Goal: Subscribe to service/newsletter

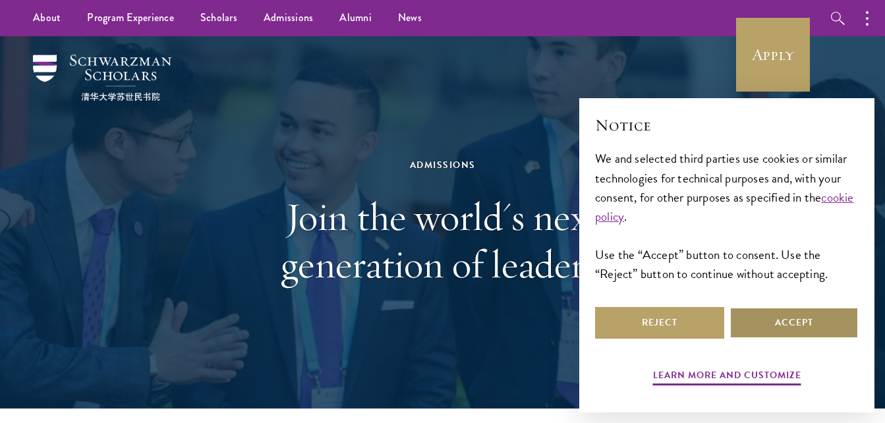
click at [807, 320] on button "Accept" at bounding box center [793, 323] width 129 height 32
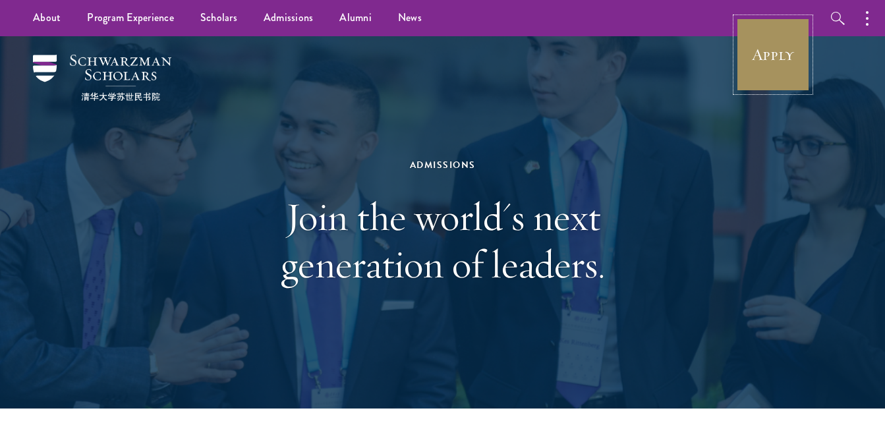
click at [758, 59] on link "Apply" at bounding box center [773, 55] width 74 height 74
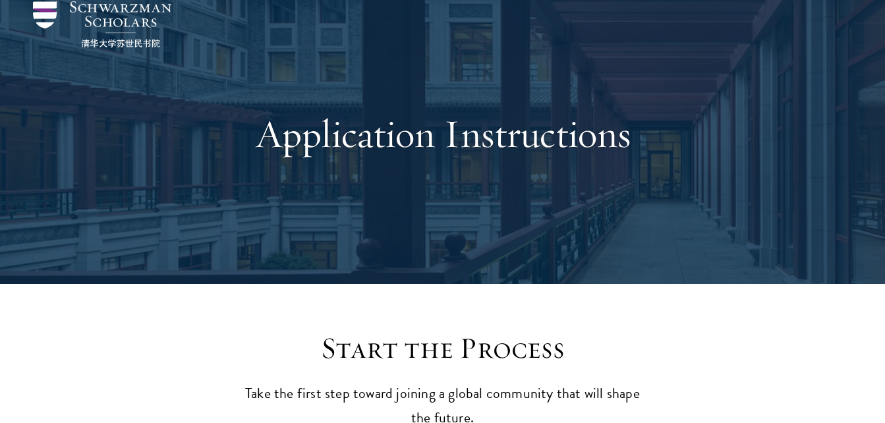
scroll to position [56, 0]
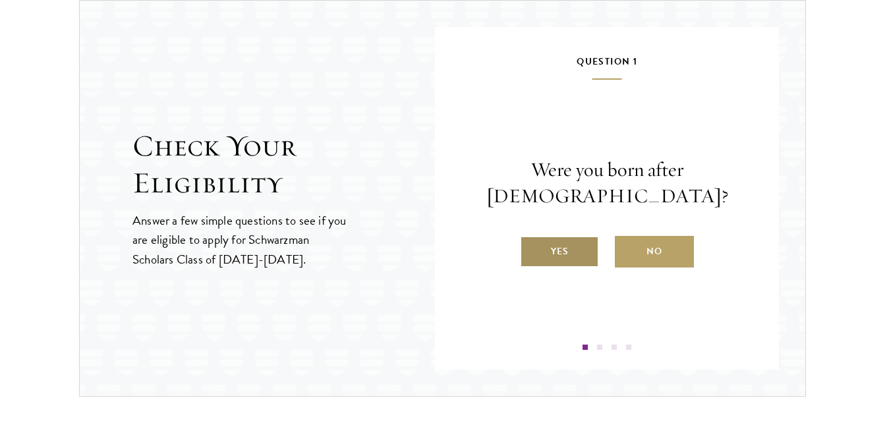
click at [579, 254] on label "Yes" at bounding box center [559, 252] width 79 height 32
click at [532, 249] on input "Yes" at bounding box center [526, 243] width 12 height 12
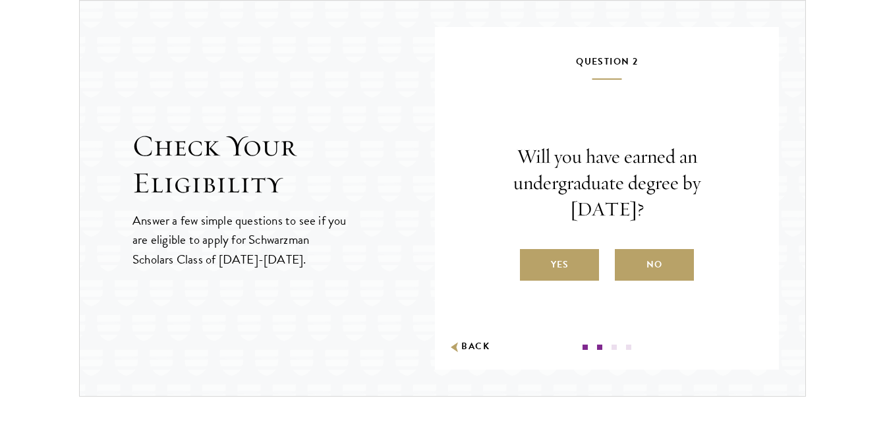
click at [579, 254] on label "Yes" at bounding box center [559, 265] width 79 height 32
click at [532, 254] on input "Yes" at bounding box center [526, 256] width 12 height 12
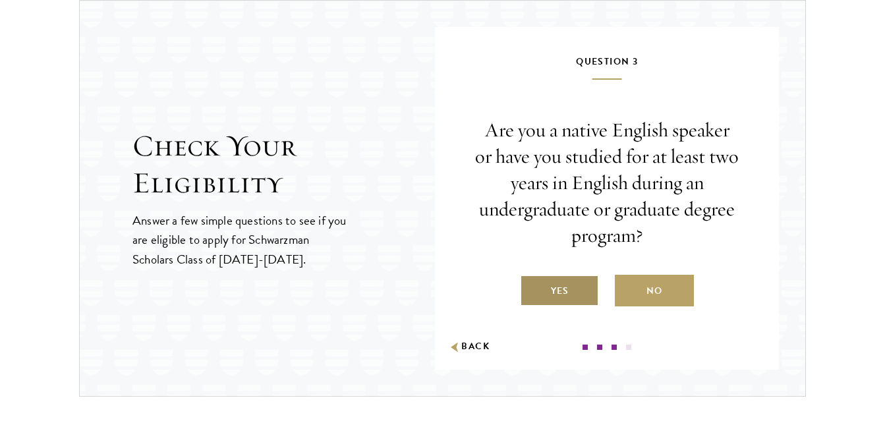
click at [575, 291] on label "Yes" at bounding box center [559, 291] width 79 height 32
click at [532, 289] on input "Yes" at bounding box center [526, 283] width 12 height 12
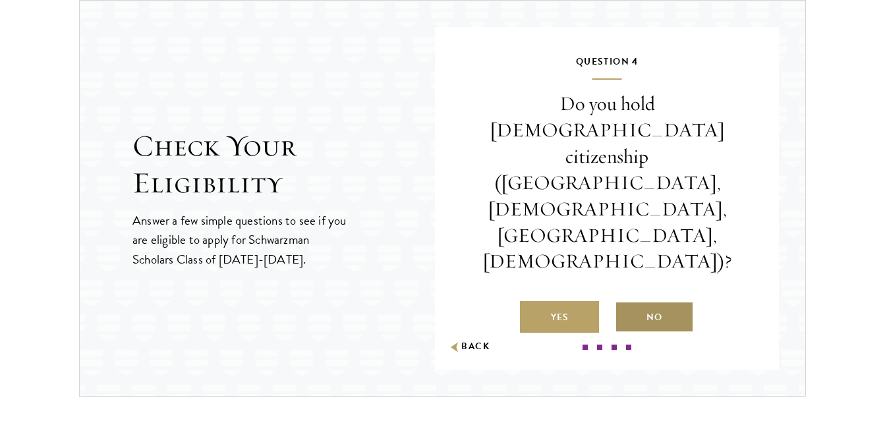
click at [629, 301] on label "No" at bounding box center [654, 317] width 79 height 32
click at [627, 303] on input "No" at bounding box center [621, 309] width 12 height 12
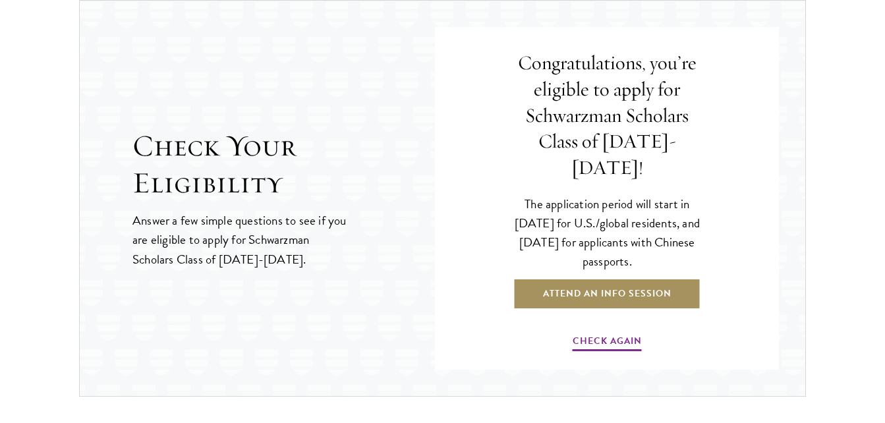
click at [588, 285] on link "Attend an Info Session" at bounding box center [607, 294] width 188 height 32
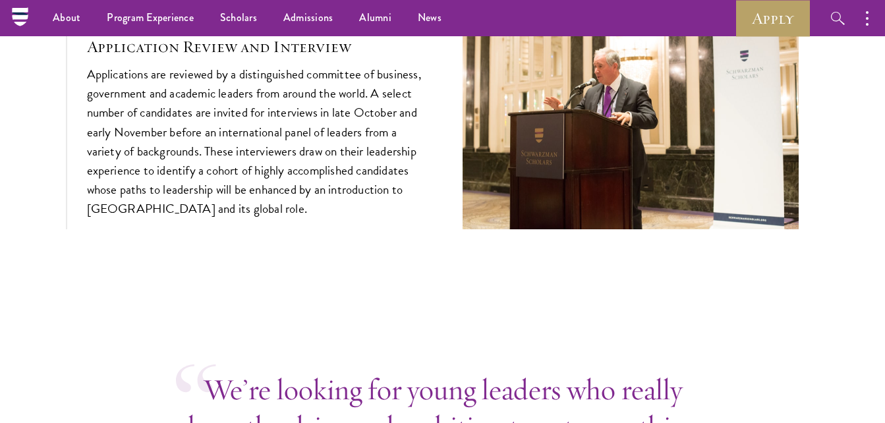
scroll to position [4456, 0]
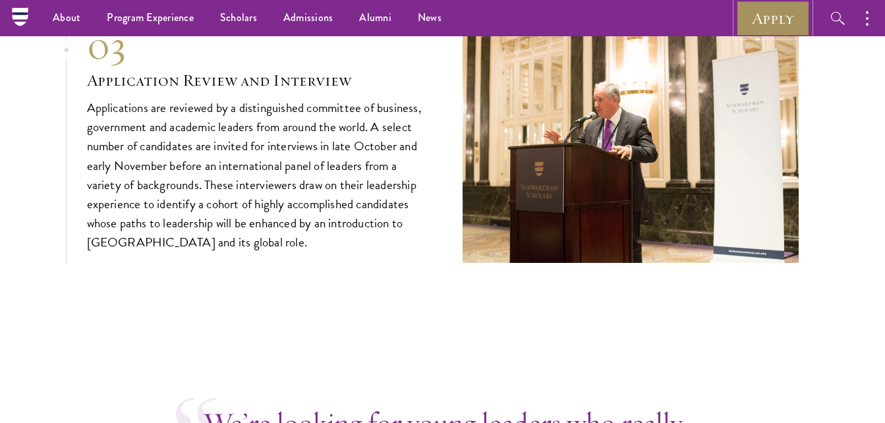
click at [781, 27] on link "Apply" at bounding box center [773, 18] width 74 height 36
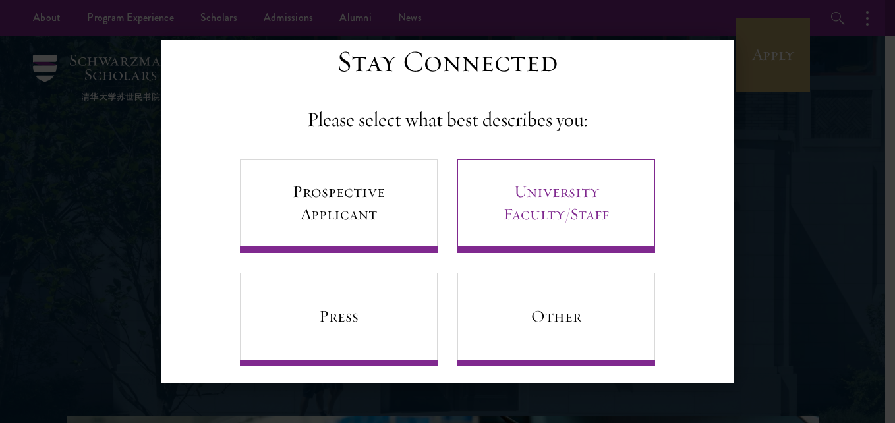
scroll to position [36, 0]
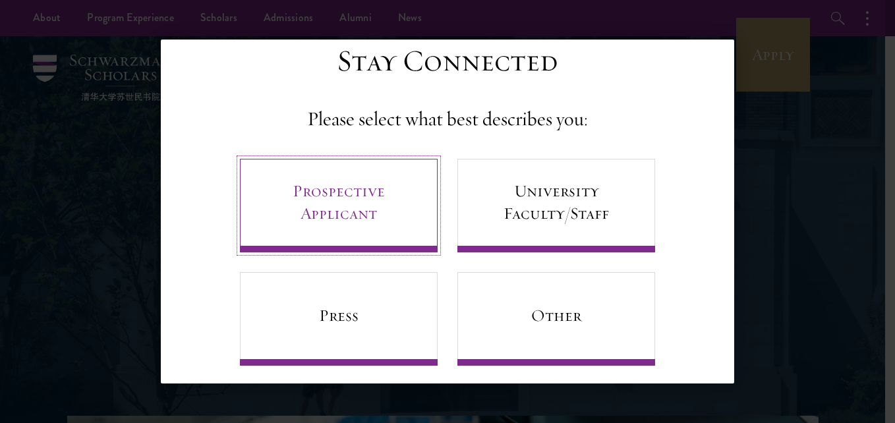
click at [387, 202] on link "Prospective Applicant" at bounding box center [339, 206] width 198 height 94
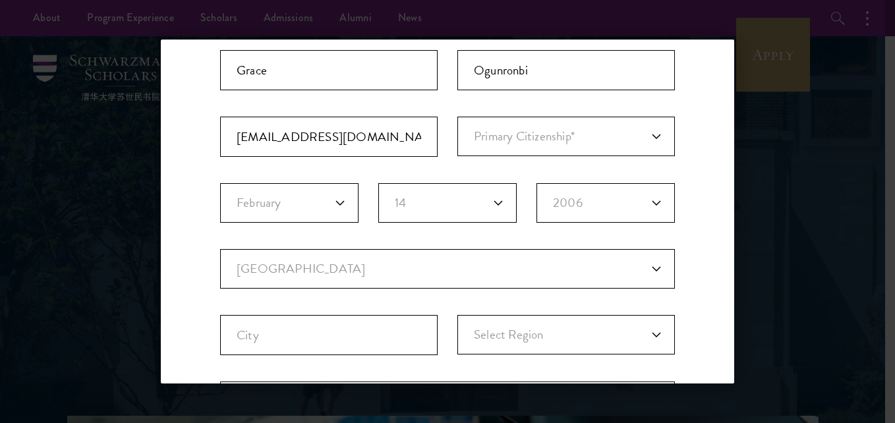
scroll to position [157, 0]
click at [368, 259] on select "Current Country [GEOGRAPHIC_DATA] [GEOGRAPHIC_DATA] [GEOGRAPHIC_DATA] [GEOGRAPH…" at bounding box center [447, 266] width 455 height 40
select select "NI"
click at [220, 246] on select "Current Country [GEOGRAPHIC_DATA] [GEOGRAPHIC_DATA] [GEOGRAPHIC_DATA] [GEOGRAPH…" at bounding box center [447, 266] width 455 height 40
select select
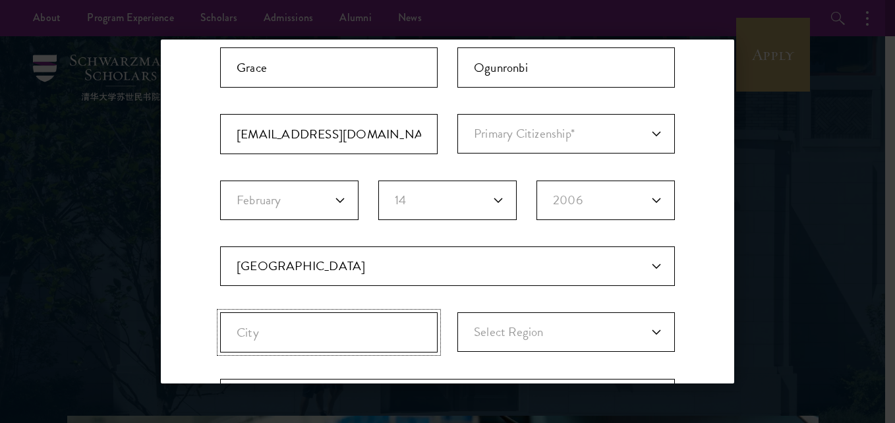
click at [316, 332] on input "City" at bounding box center [328, 332] width 217 height 40
type input "Ibadan"
select select "Oyo"
type input "IBADAN"
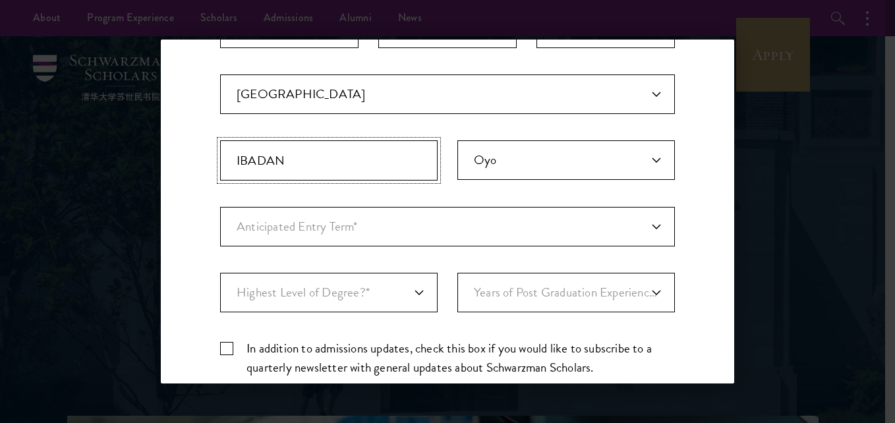
scroll to position [358, 0]
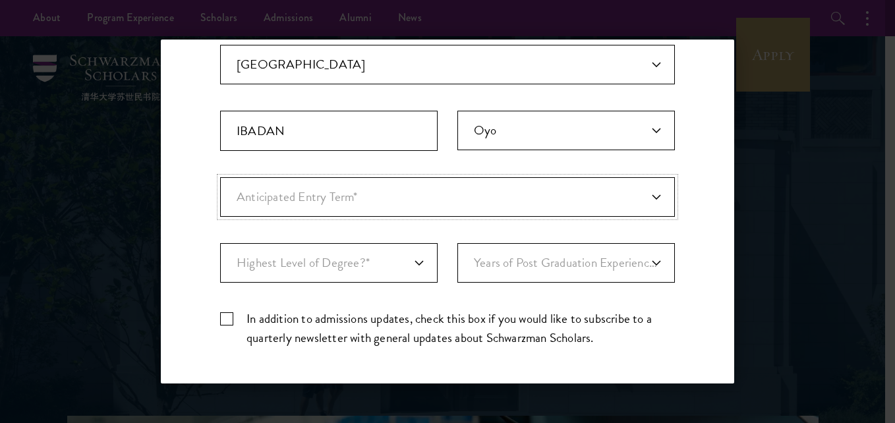
click at [298, 203] on select "Anticipated Entry Term* [DATE] (Application opens [DATE]) Just Exploring" at bounding box center [447, 197] width 455 height 40
select select "e64b8ab3-eabb-4867-96d5-7e6b4840665f"
click at [220, 177] on select "Anticipated Entry Term* [DATE] (Application opens [DATE]) Just Exploring" at bounding box center [447, 197] width 455 height 40
click at [224, 317] on label "In addition to admissions updates, check this box if you would like to subscrib…" at bounding box center [447, 328] width 455 height 38
click at [224, 317] on input "In addition to admissions updates, check this box if you would like to subscrib…" at bounding box center [447, 313] width 455 height 9
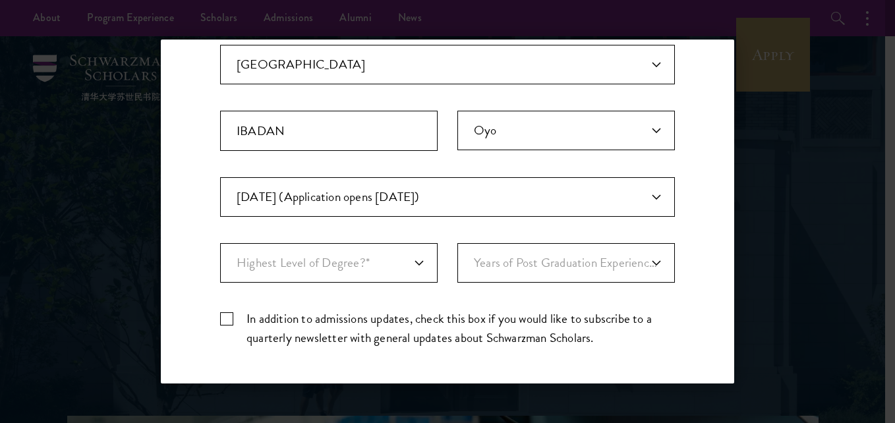
checkbox input "true"
click at [304, 274] on select "Highest Level of Degree?* PHD Bachelor's Master's Current Undergraduate Student" at bounding box center [328, 263] width 217 height 40
select select "baef124f-e103-44b1-8ca6-5d0669438e44"
click at [220, 243] on select "Highest Level of Degree?* PHD Bachelor's Master's Current Undergraduate Student" at bounding box center [328, 263] width 217 height 40
click at [482, 263] on select "Years of Post Graduation Experience?* 1 2 3 4 5 6 7 8 9 10" at bounding box center [565, 263] width 217 height 40
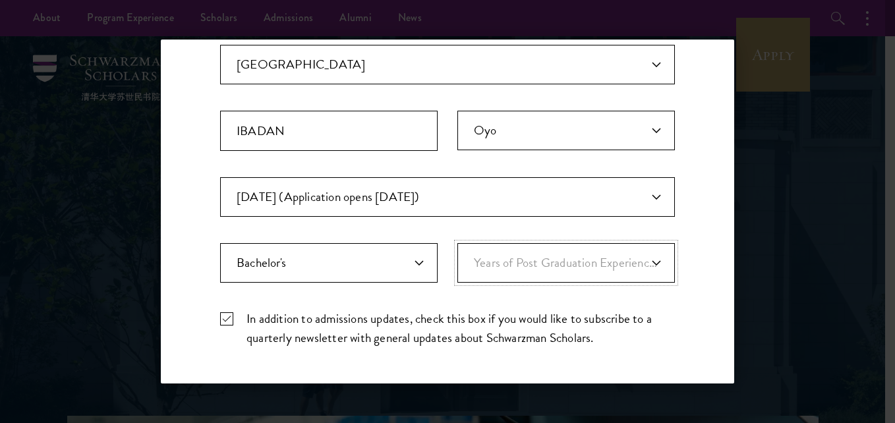
select select "1"
click at [457, 243] on select "Years of Post Graduation Experience?* 1 2 3 4 5 6 7 8 9 10" at bounding box center [565, 263] width 217 height 40
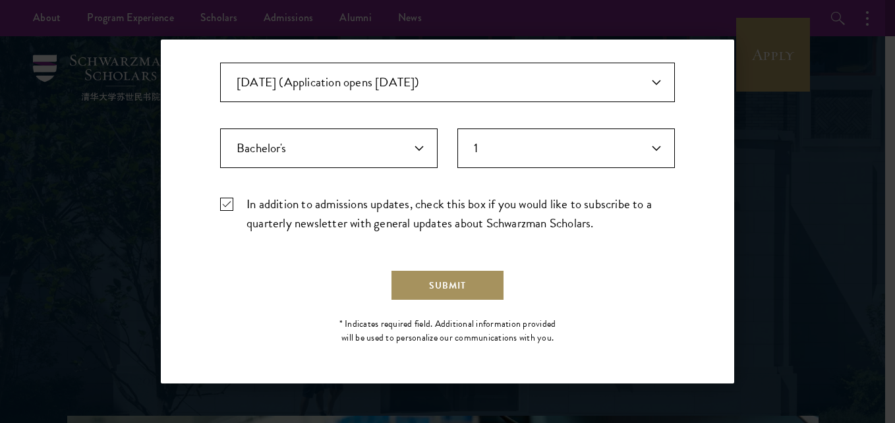
click at [452, 279] on button "Submit" at bounding box center [447, 285] width 115 height 32
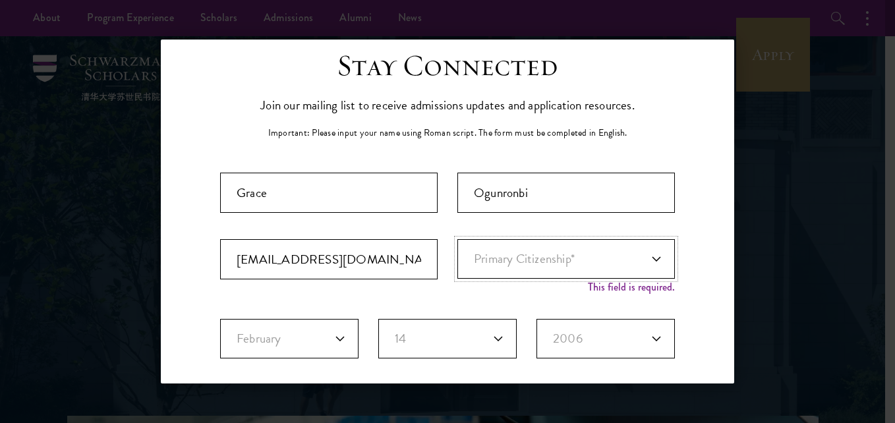
scroll to position [0, 0]
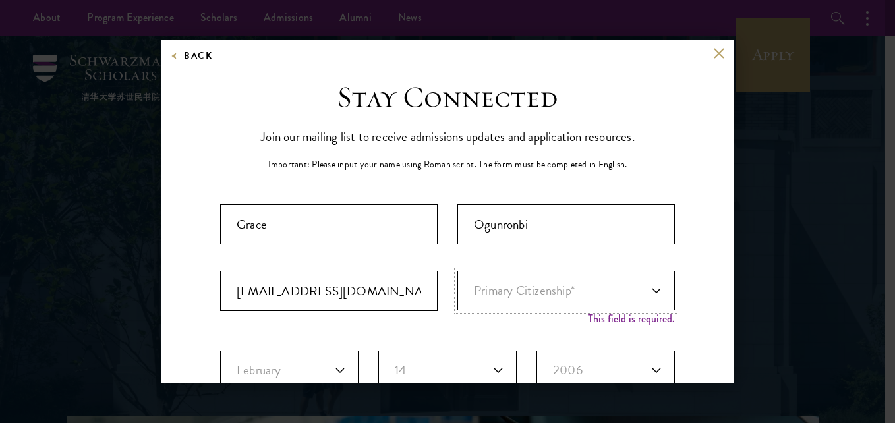
click at [651, 293] on select "Primary Citizenship* [GEOGRAPHIC_DATA] [DEMOGRAPHIC_DATA] [DEMOGRAPHIC_DATA] [D…" at bounding box center [565, 291] width 217 height 40
select select "NI"
click at [457, 271] on select "Primary Citizenship* [GEOGRAPHIC_DATA] [DEMOGRAPHIC_DATA] [DEMOGRAPHIC_DATA] [D…" at bounding box center [565, 291] width 217 height 40
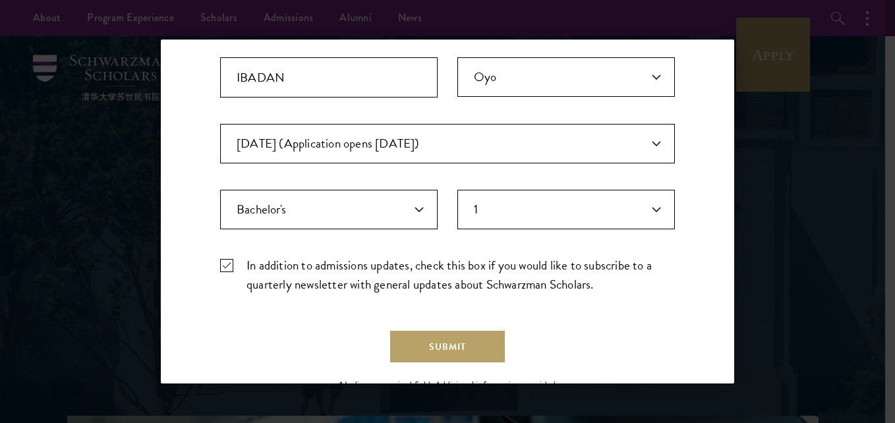
scroll to position [473, 0]
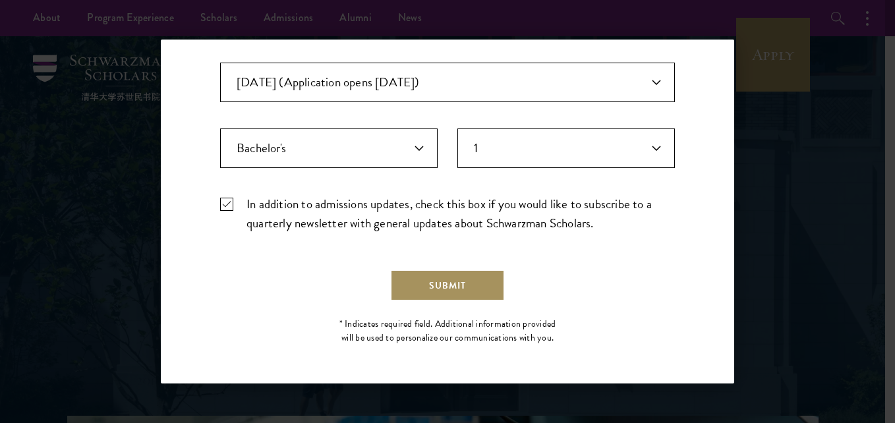
click at [453, 284] on button "Submit" at bounding box center [447, 285] width 115 height 32
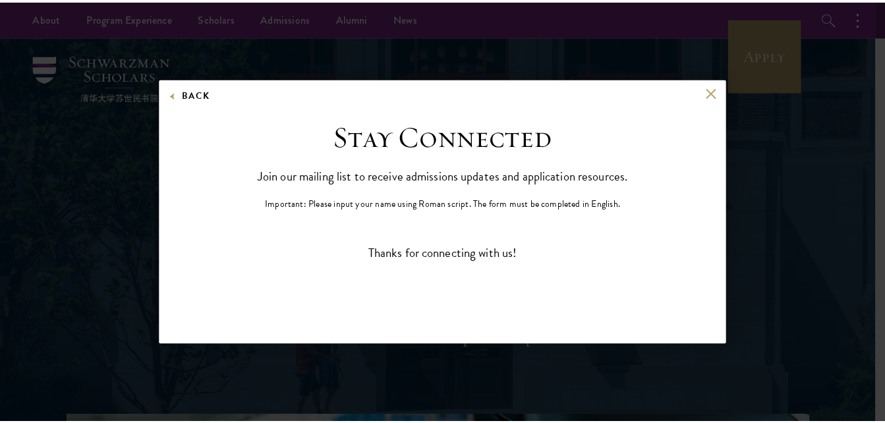
scroll to position [0, 0]
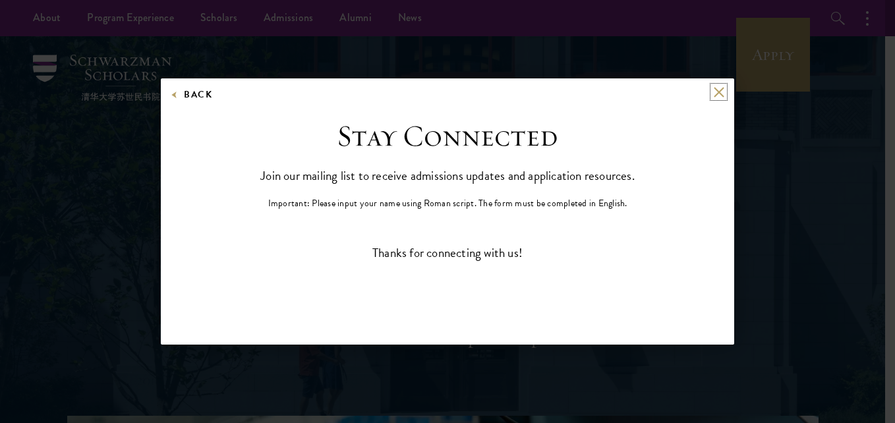
click at [723, 89] on button at bounding box center [718, 91] width 11 height 11
